Goal: Information Seeking & Learning: Learn about a topic

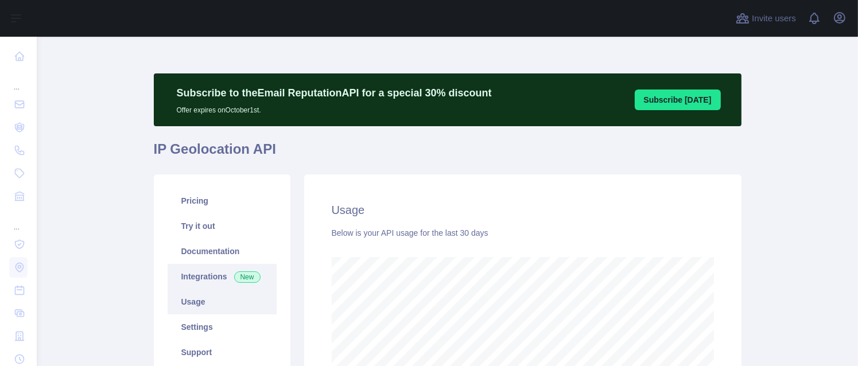
scroll to position [329, 813]
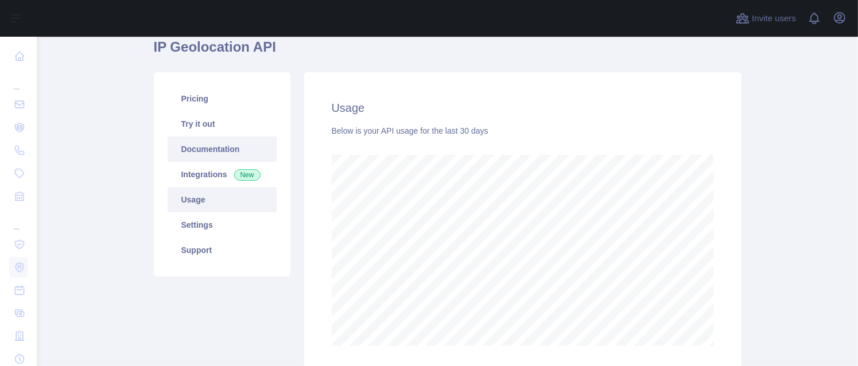
click at [243, 151] on link "Documentation" at bounding box center [222, 149] width 109 height 25
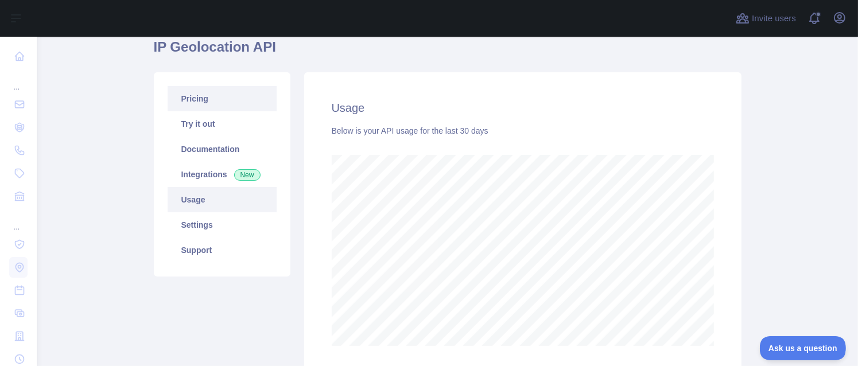
click at [188, 100] on link "Pricing" at bounding box center [222, 98] width 109 height 25
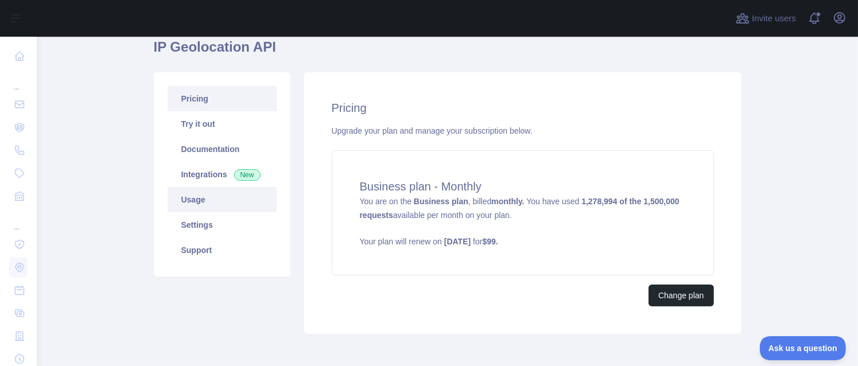
click at [218, 200] on link "Usage" at bounding box center [222, 199] width 109 height 25
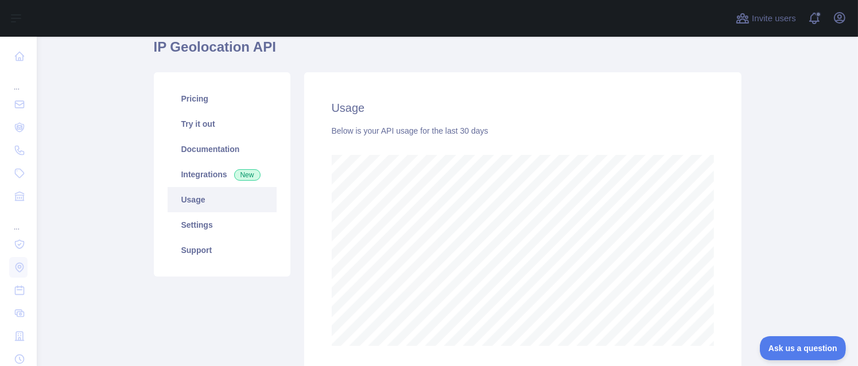
scroll to position [329, 813]
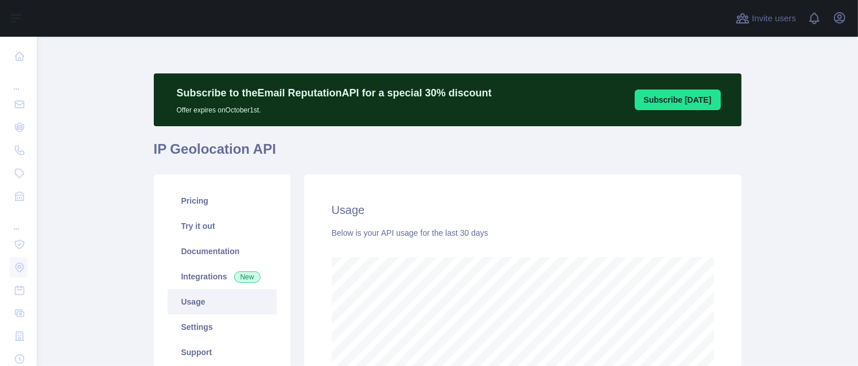
scroll to position [329, 813]
